Goal: Transaction & Acquisition: Purchase product/service

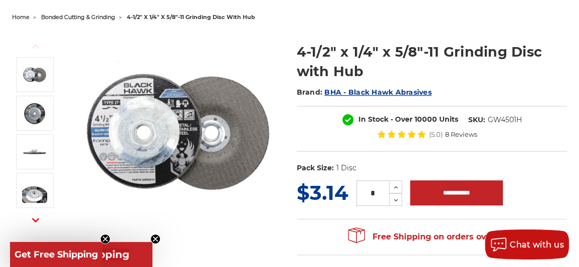
scroll to position [50, 0]
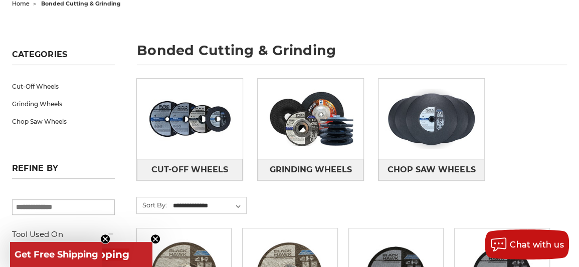
scroll to position [50, 0]
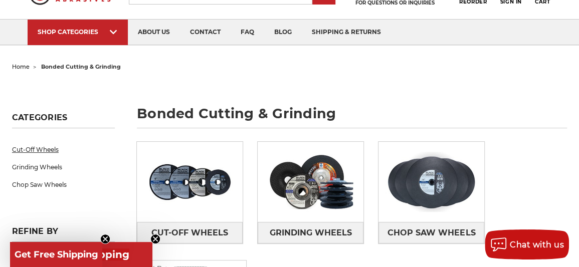
click at [42, 148] on link "Cut-Off Wheels" at bounding box center [63, 150] width 103 height 18
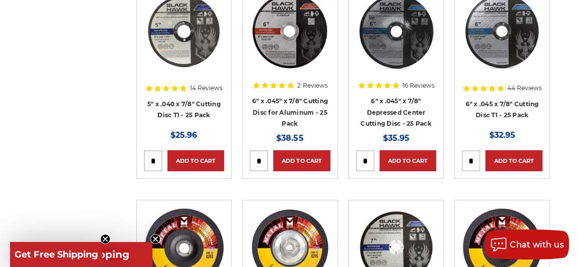
scroll to position [1303, 0]
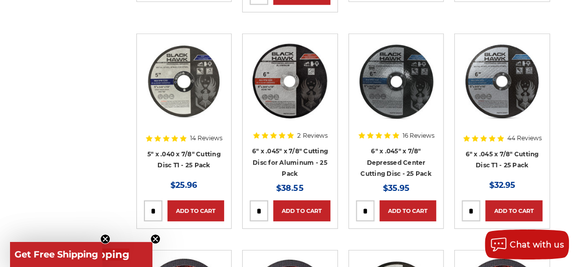
click at [526, 93] on img at bounding box center [502, 81] width 80 height 80
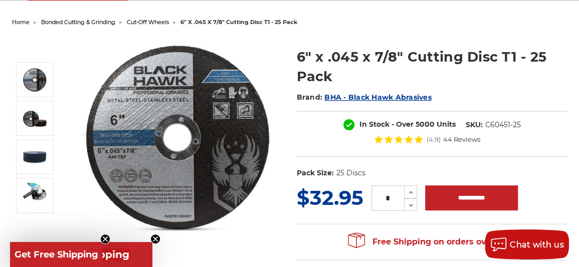
scroll to position [100, 0]
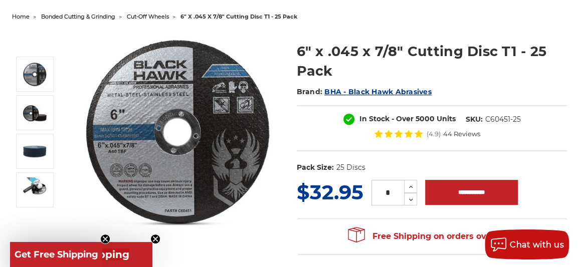
drag, startPoint x: 523, startPoint y: 96, endPoint x: 568, endPoint y: 63, distance: 55.9
click at [568, 63] on section "6" x .045 x 7/8" Cutting Disc T1 - 25 Pack Brand: BHA - Black Hawk Abrasives In…" at bounding box center [432, 104] width 285 height 147
